Goal: Task Accomplishment & Management: Manage account settings

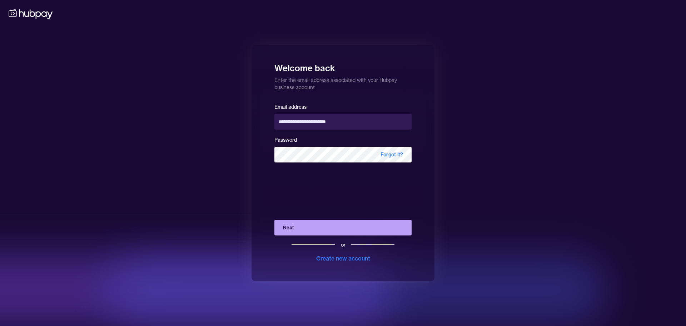
click at [314, 221] on button "Next" at bounding box center [342, 227] width 137 height 16
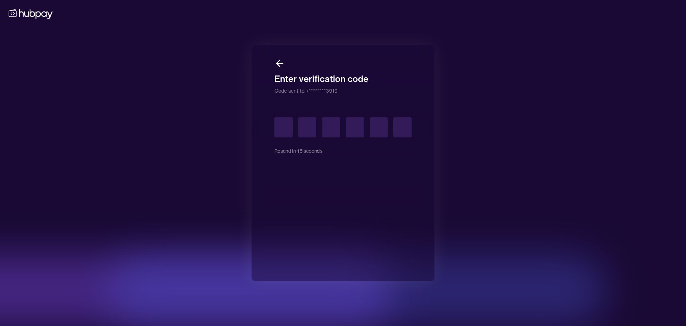
type input "*"
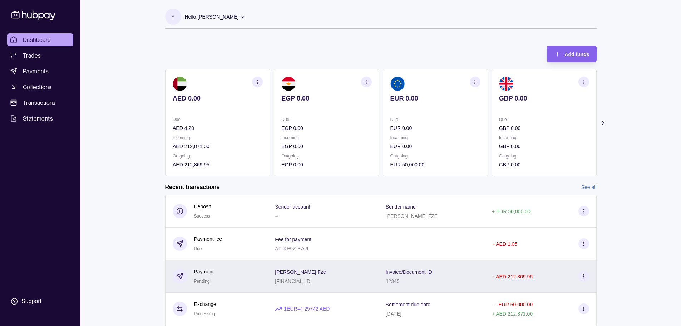
click at [586, 279] on section at bounding box center [583, 276] width 11 height 11
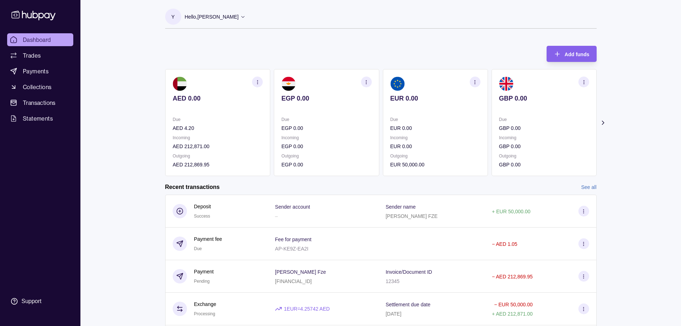
click at [336, 186] on html "Dashboard Trades Payments Collections Transactions Statements Support Y Hello, …" at bounding box center [340, 219] width 681 height 439
click at [583, 212] on icon at bounding box center [583, 210] width 5 height 5
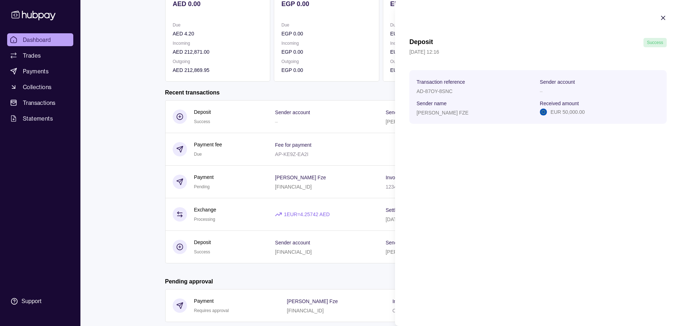
scroll to position [113, 0]
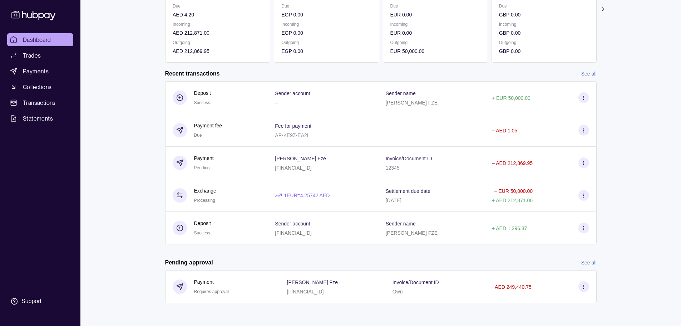
click at [254, 256] on html "Dashboard Trades Payments Collections Transactions Statements Support Y Hello, …" at bounding box center [340, 106] width 681 height 439
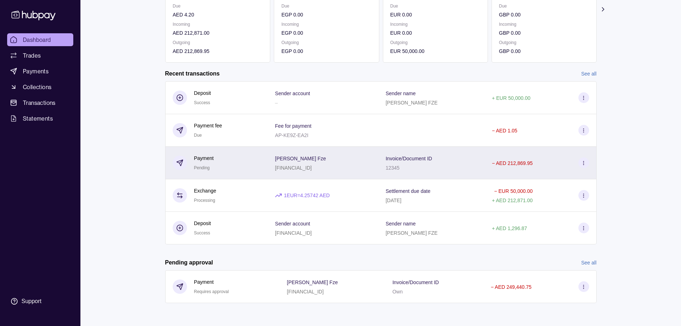
click at [582, 164] on icon at bounding box center [583, 162] width 5 height 5
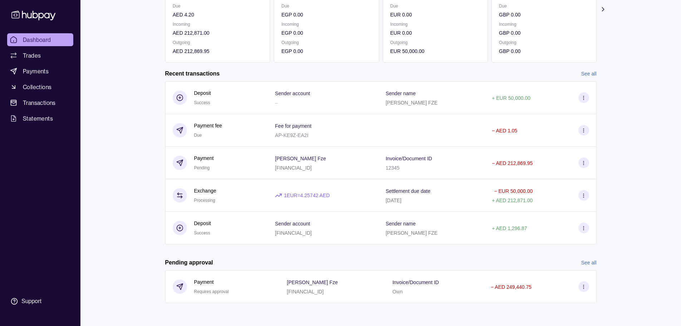
click at [322, 254] on html "Dashboard Trades Payments Collections Transactions Statements Support Y Hello, …" at bounding box center [340, 106] width 681 height 439
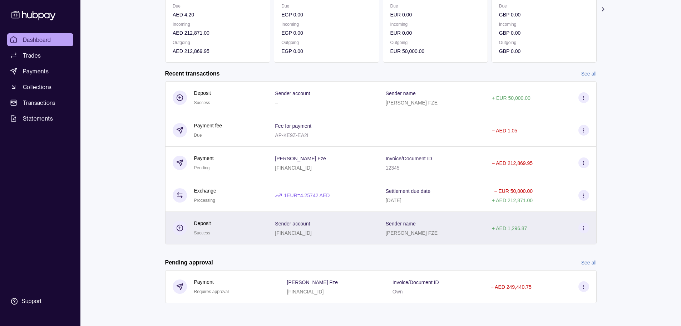
click at [588, 230] on section at bounding box center [583, 227] width 11 height 11
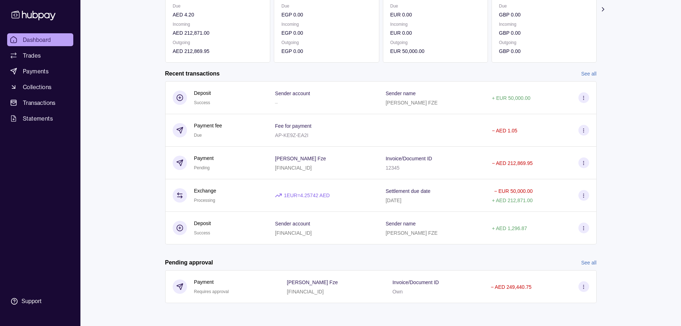
click at [352, 250] on html "Dashboard Trades Payments Collections Transactions Statements Support Y Hello, …" at bounding box center [340, 106] width 681 height 439
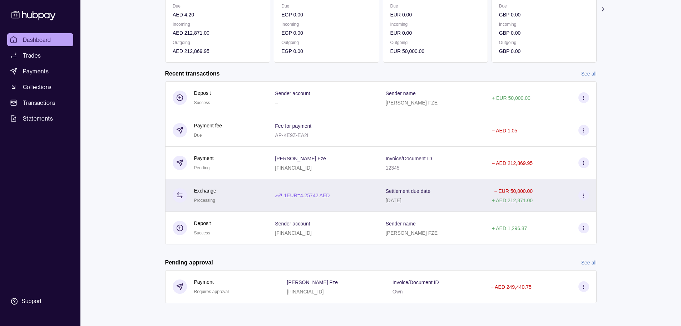
click at [579, 195] on section at bounding box center [583, 195] width 11 height 11
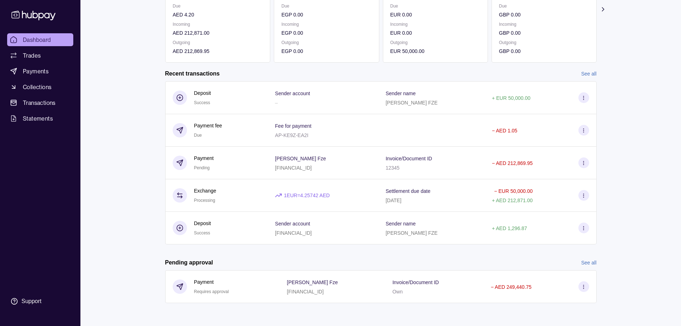
click at [278, 247] on html "Dashboard Trades Payments Collections Transactions Statements Support Y Hello, …" at bounding box center [340, 106] width 681 height 439
click at [584, 161] on icon at bounding box center [583, 162] width 5 height 5
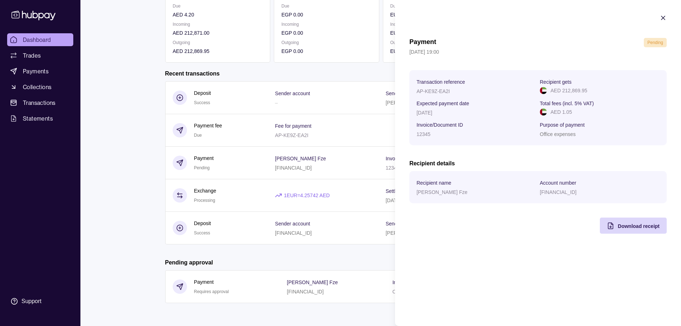
click at [357, 137] on html "Dashboard Trades Payments Collections Transactions Statements Support Y Hello, …" at bounding box center [340, 106] width 681 height 439
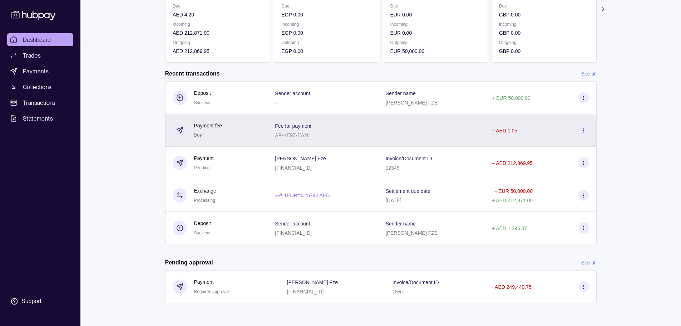
click at [584, 128] on circle at bounding box center [583, 128] width 0 height 0
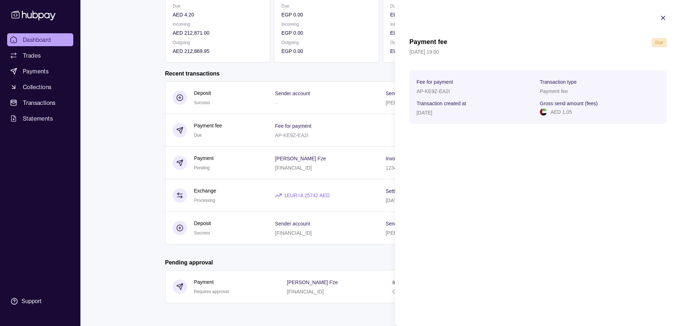
click at [142, 137] on html "Dashboard Trades Payments Collections Transactions Statements Support Y Hello, …" at bounding box center [340, 106] width 681 height 439
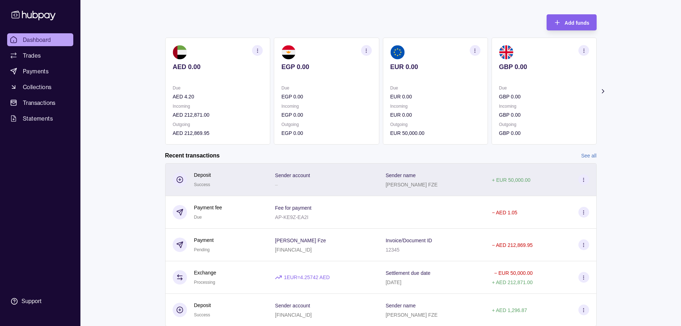
scroll to position [6, 0]
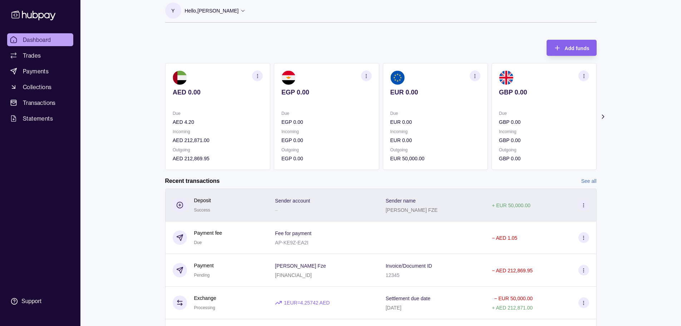
click at [587, 204] on section at bounding box center [583, 204] width 11 height 11
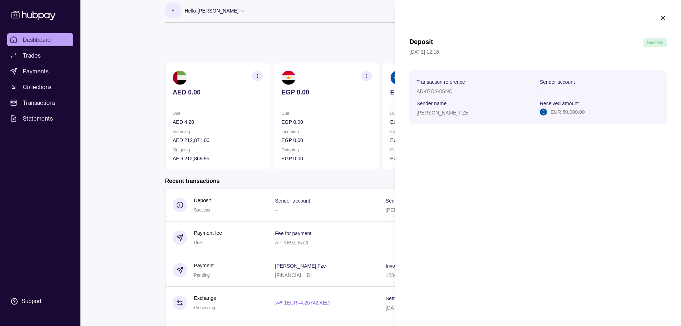
click at [662, 17] on icon "button" at bounding box center [663, 18] width 4 height 4
